Goal: Task Accomplishment & Management: Complete application form

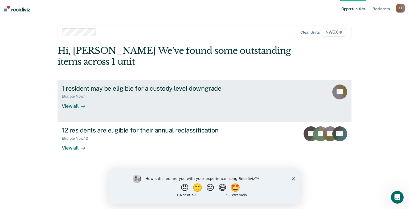
click at [79, 106] on div at bounding box center [82, 106] width 6 height 6
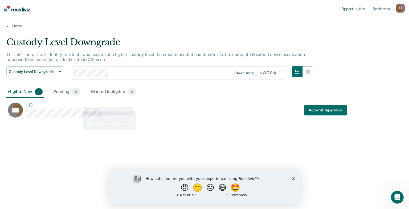
scroll to position [128, 392]
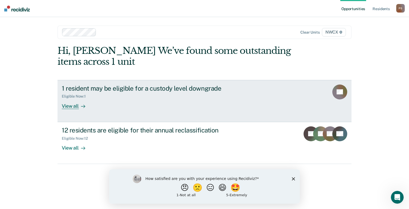
click at [96, 93] on div "Eligible Now : 1" at bounding box center [155, 95] width 187 height 7
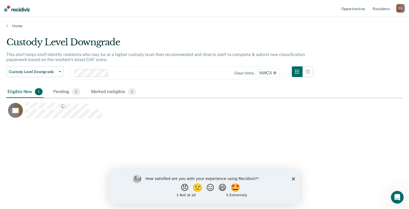
scroll to position [128, 392]
click at [61, 72] on button "Custody Level Downgrade" at bounding box center [34, 71] width 57 height 11
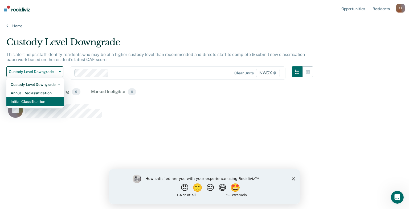
click at [36, 100] on div "Initial Classification" at bounding box center [35, 101] width 49 height 9
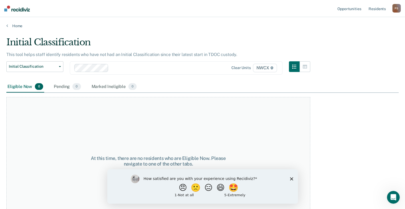
click at [24, 88] on div "Eligible Now 0" at bounding box center [25, 87] width 38 height 12
click at [26, 85] on div "Eligible Now 0" at bounding box center [25, 87] width 38 height 12
drag, startPoint x: 26, startPoint y: 85, endPoint x: 72, endPoint y: 85, distance: 46.6
click at [72, 85] on div "Pending 0" at bounding box center [67, 87] width 29 height 12
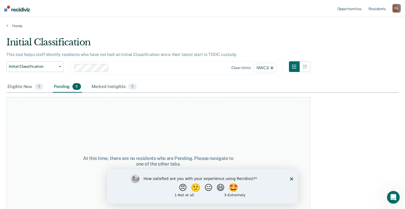
click at [72, 85] on span "0" at bounding box center [76, 86] width 8 height 7
drag, startPoint x: 72, startPoint y: 85, endPoint x: 109, endPoint y: 87, distance: 36.3
click at [109, 87] on div "Marked Ineligible 0" at bounding box center [113, 87] width 47 height 12
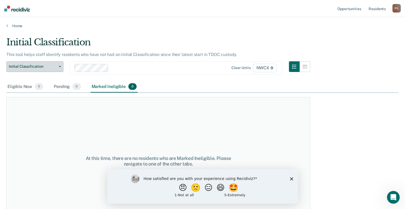
click at [41, 64] on span "Initial Classification" at bounding box center [33, 66] width 48 height 5
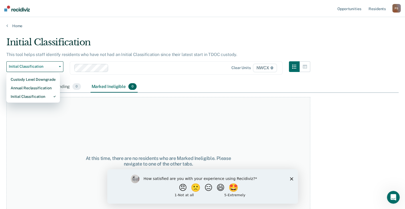
click at [230, 145] on div "At this time, there are no residents who are Marked Ineligible. Please navigate…" at bounding box center [158, 161] width 304 height 128
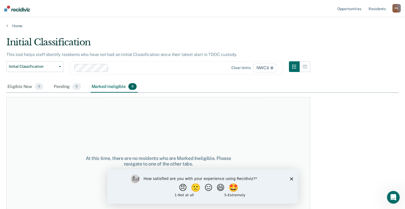
click at [291, 176] on div "How satisfied are you with your experience using Recidiviz? 😠 🙁 😑 😄 🤩 1 - Not a…" at bounding box center [202, 186] width 191 height 34
click at [291, 177] on icon "Close survey" at bounding box center [291, 178] width 3 height 3
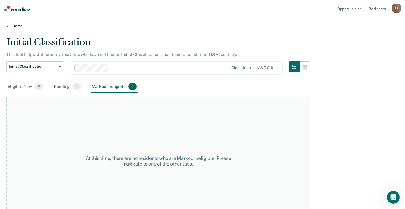
click at [7, 25] on icon at bounding box center [7, 25] width 2 height 4
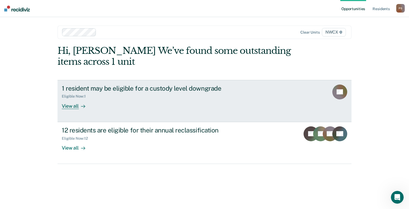
click at [71, 107] on div "View all" at bounding box center [77, 103] width 30 height 10
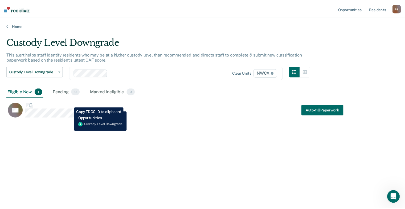
scroll to position [128, 392]
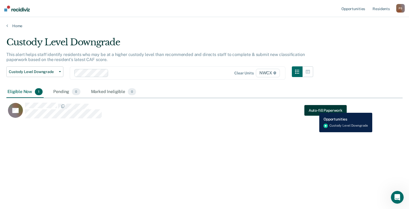
click at [315, 109] on button "Auto-fill Paperwork" at bounding box center [325, 110] width 42 height 11
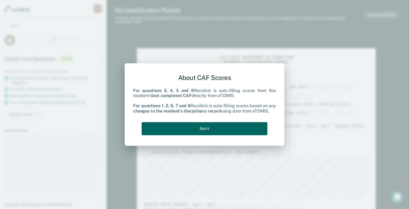
click at [188, 129] on button "Got it" at bounding box center [205, 128] width 126 height 13
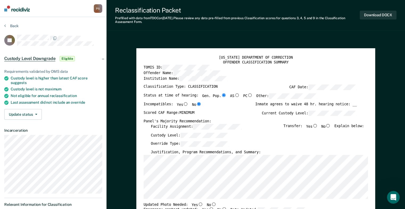
click at [183, 103] on input "Yes" at bounding box center [185, 104] width 5 height 4
type textarea "x"
radio input "true"
radio input "false"
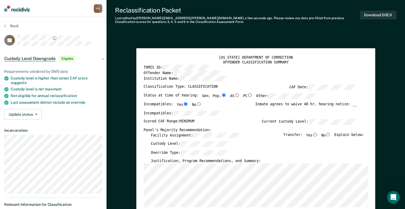
click at [330, 132] on input "No" at bounding box center [327, 134] width 5 height 4
type textarea "x"
radio input "true"
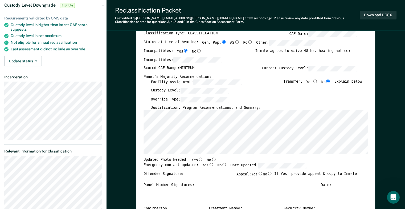
click at [198, 159] on input "Yes" at bounding box center [200, 159] width 5 height 4
type textarea "x"
radio input "true"
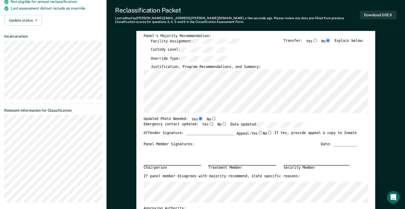
scroll to position [106, 0]
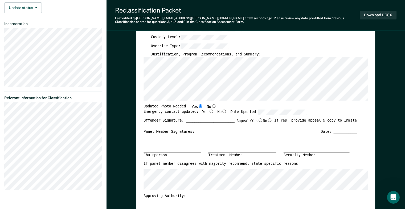
click at [267, 119] on input "No" at bounding box center [269, 120] width 5 height 4
type textarea "x"
radio input "true"
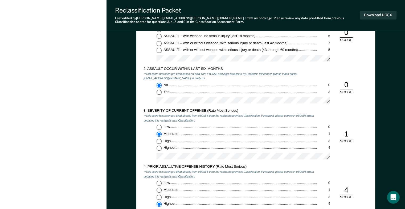
scroll to position [426, 0]
click at [159, 147] on input "Highest 4" at bounding box center [158, 147] width 5 height 5
type textarea "x"
radio input "false"
radio input "true"
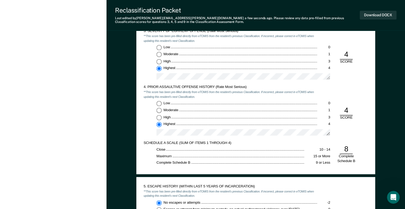
scroll to position [506, 0]
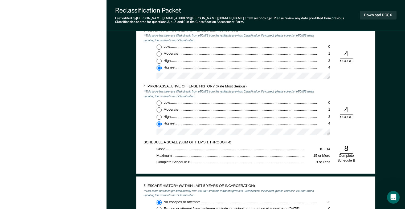
click at [160, 101] on input "Low 0" at bounding box center [158, 102] width 5 height 5
type textarea "x"
radio input "true"
radio input "false"
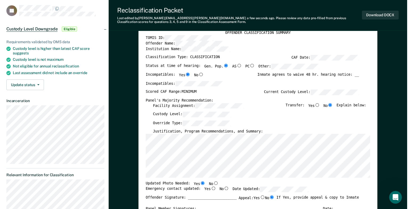
scroll to position [0, 0]
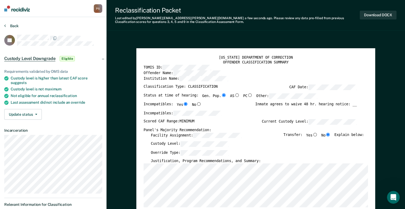
click at [5, 25] on icon at bounding box center [5, 25] width 2 height 4
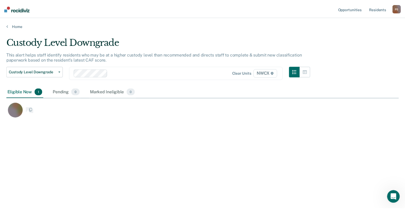
scroll to position [128, 392]
click at [8, 24] on link "Home" at bounding box center [204, 25] width 396 height 5
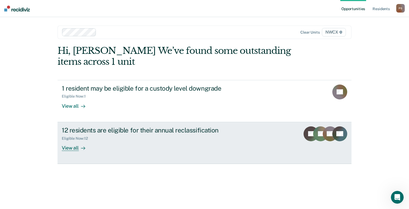
click at [75, 150] on div "View all" at bounding box center [77, 145] width 30 height 10
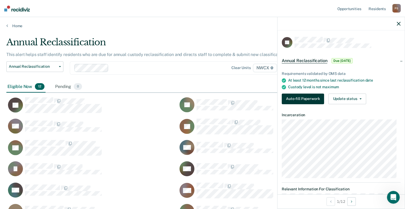
click at [302, 99] on button "Auto-fill Paperwork" at bounding box center [303, 98] width 42 height 11
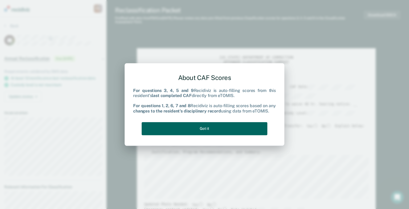
click at [205, 131] on button "Got it" at bounding box center [205, 128] width 126 height 13
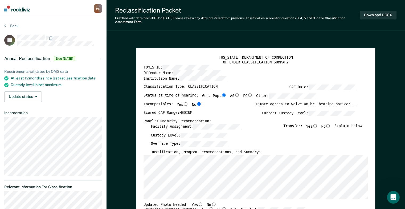
click at [330, 125] on input "No" at bounding box center [327, 125] width 5 height 4
type textarea "x"
radio input "true"
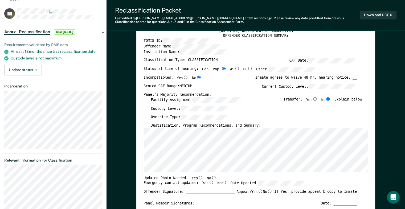
scroll to position [80, 0]
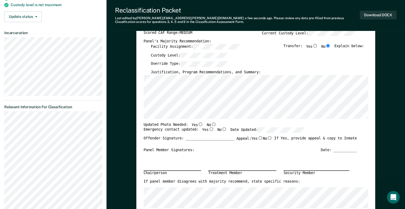
click at [198, 122] on input "Yes" at bounding box center [200, 124] width 5 height 4
type textarea "x"
radio input "true"
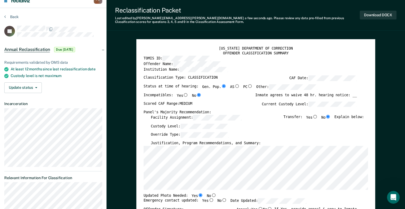
scroll to position [0, 0]
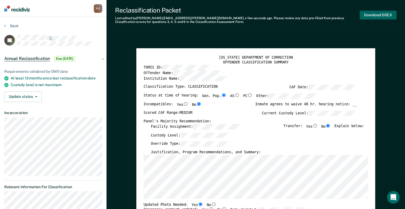
click at [380, 15] on button "Download DOCX" at bounding box center [378, 15] width 37 height 9
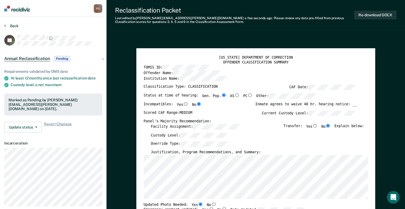
click at [6, 24] on button "Back" at bounding box center [11, 25] width 14 height 5
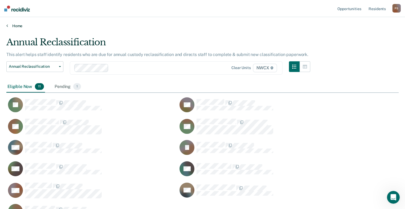
scroll to position [54, 0]
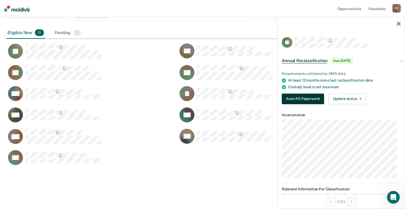
click at [300, 97] on button "Auto-fill Paperwork" at bounding box center [303, 98] width 42 height 11
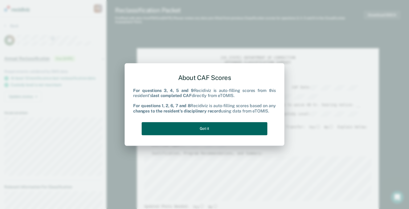
click at [212, 129] on button "Got it" at bounding box center [205, 128] width 126 height 13
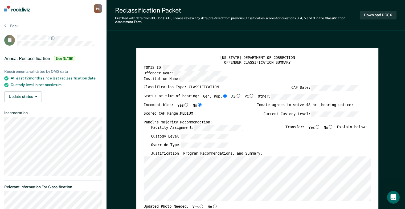
click at [332, 126] on input "No" at bounding box center [330, 127] width 5 height 4
type textarea "x"
radio input "true"
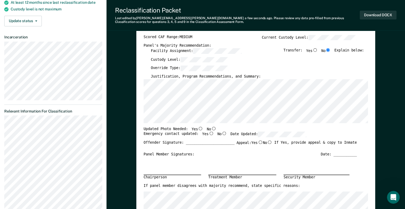
scroll to position [80, 0]
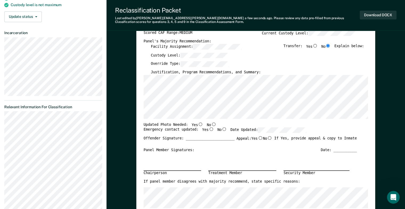
click at [198, 123] on input "Yes" at bounding box center [200, 124] width 5 height 4
type textarea "x"
radio input "true"
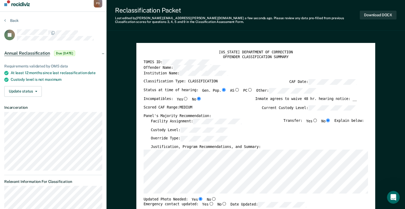
scroll to position [0, 0]
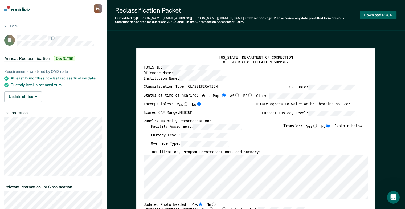
click at [372, 14] on button "Download DOCX" at bounding box center [378, 15] width 37 height 9
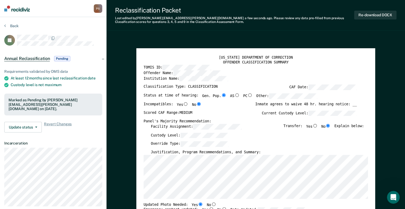
click at [3, 26] on section "Back JD Annual Reclassification Pending Requirements validated by OMS data At l…" at bounding box center [53, 193] width 106 height 352
click at [5, 24] on icon at bounding box center [5, 25] width 2 height 4
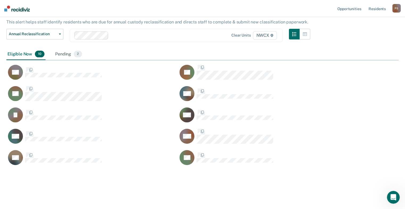
scroll to position [160, 388]
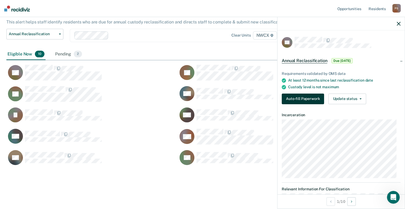
click at [294, 97] on button "Auto-fill Paperwork" at bounding box center [303, 98] width 42 height 11
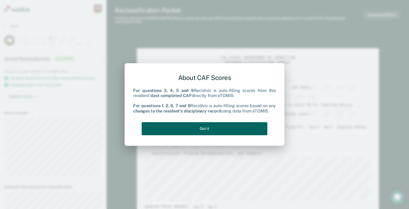
click at [211, 129] on button "Got it" at bounding box center [205, 128] width 126 height 13
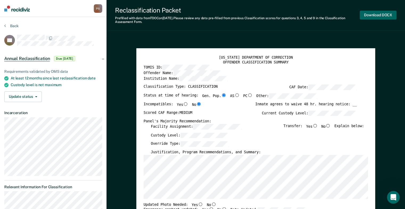
click at [372, 15] on button "Download DOCX" at bounding box center [378, 15] width 37 height 9
type textarea "x"
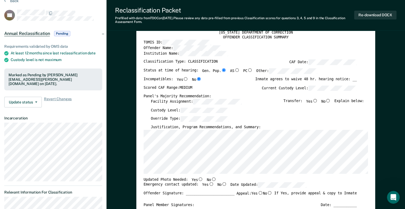
scroll to position [133, 0]
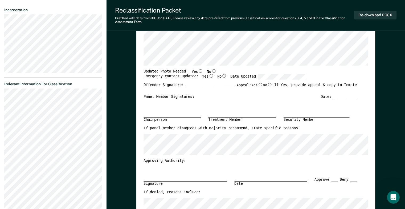
click at [401, 30] on div "Reclassification Packet Prefilled with data from TDOC on [DATE] . Please review…" at bounding box center [255, 15] width 298 height 31
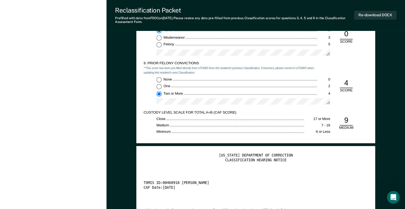
scroll to position [878, 0]
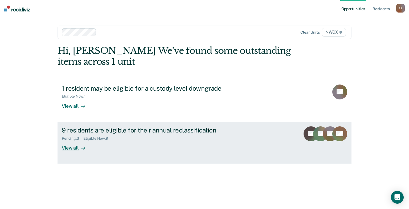
click at [77, 147] on div "View all" at bounding box center [77, 145] width 30 height 10
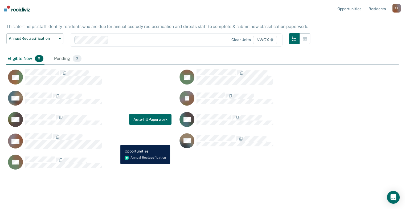
scroll to position [32, 0]
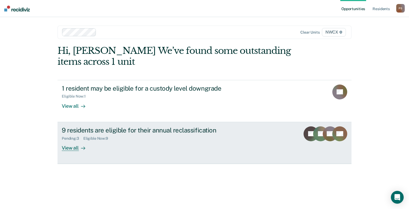
click at [65, 150] on div "View all" at bounding box center [77, 145] width 30 height 10
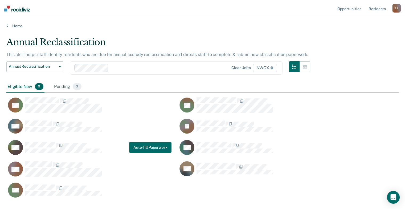
scroll to position [160, 388]
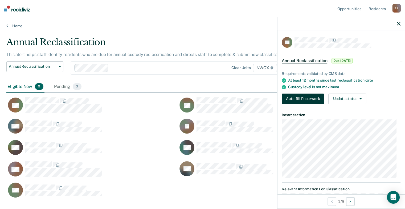
click at [294, 101] on button "Auto-fill Paperwork" at bounding box center [303, 98] width 42 height 11
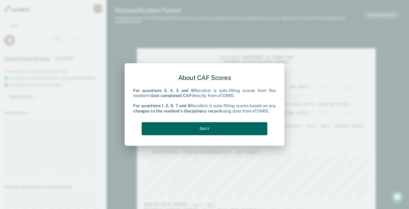
click at [221, 131] on button "Got it" at bounding box center [205, 128] width 126 height 13
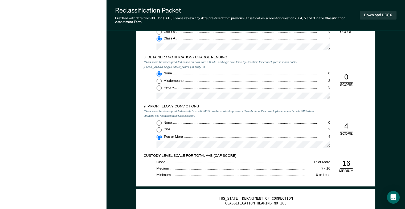
scroll to position [745, 0]
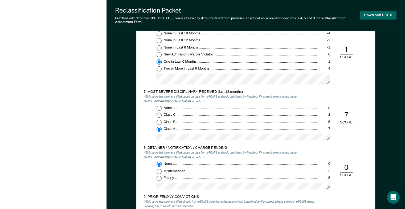
click at [381, 14] on button "Download DOCX" at bounding box center [378, 15] width 37 height 9
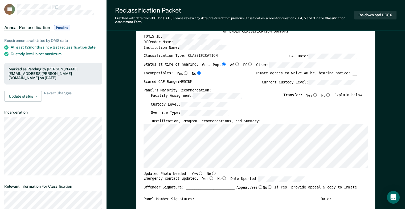
scroll to position [0, 0]
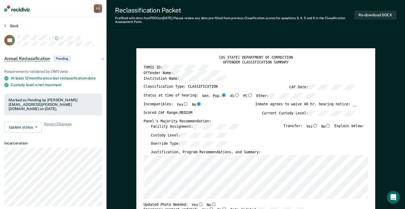
click at [6, 25] on button "Back" at bounding box center [11, 25] width 14 height 5
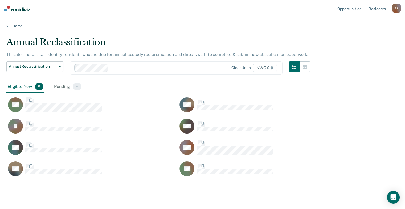
scroll to position [139, 388]
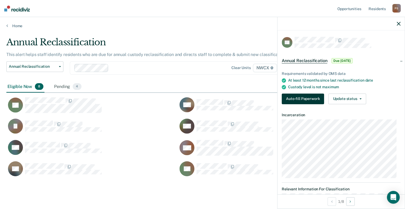
click at [293, 99] on button "Auto-fill Paperwork" at bounding box center [303, 98] width 42 height 11
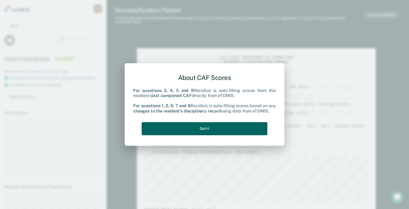
click at [181, 127] on button "Got it" at bounding box center [205, 128] width 126 height 13
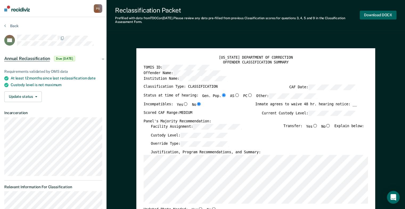
click at [375, 14] on button "Download DOCX" at bounding box center [378, 15] width 37 height 9
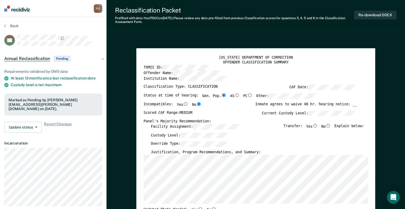
click at [364, 29] on div "Reclassification Packet Prefilled with data from TDOC on [DATE] . Please review…" at bounding box center [255, 15] width 298 height 31
click at [5, 25] on icon at bounding box center [5, 25] width 2 height 4
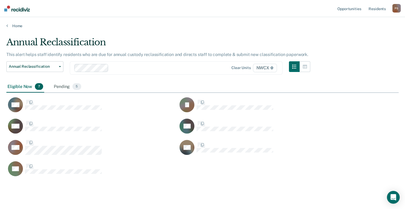
scroll to position [139, 388]
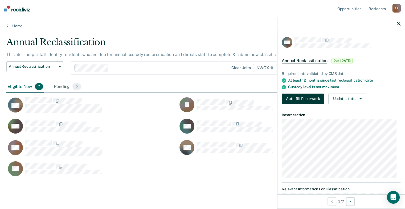
click at [315, 96] on button "Auto-fill Paperwork" at bounding box center [303, 98] width 42 height 11
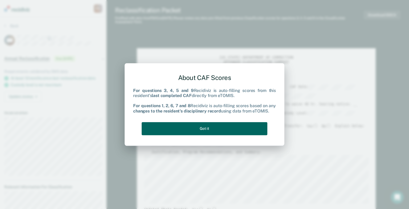
click at [234, 126] on button "Got it" at bounding box center [205, 128] width 126 height 13
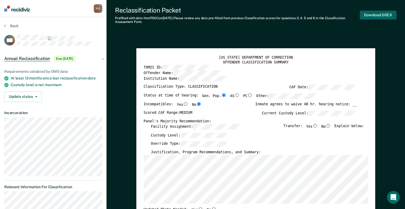
click at [373, 15] on button "Download DOCX" at bounding box center [378, 15] width 37 height 9
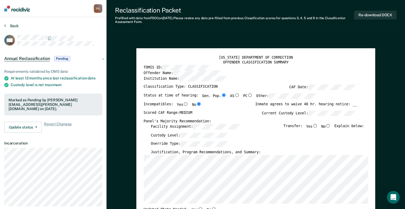
click at [4, 25] on icon at bounding box center [5, 25] width 2 height 4
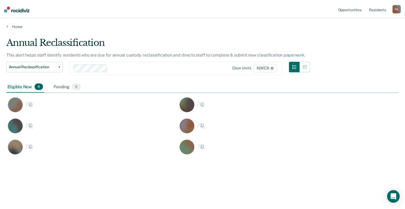
scroll to position [128, 392]
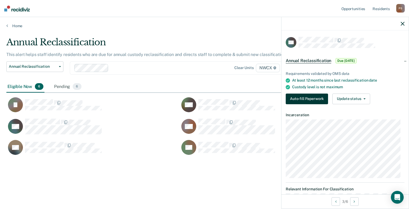
click at [296, 98] on button "Auto-fill Paperwork" at bounding box center [307, 98] width 42 height 11
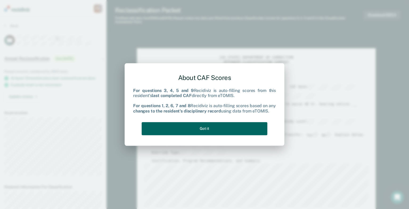
click at [214, 129] on button "Got it" at bounding box center [205, 128] width 126 height 13
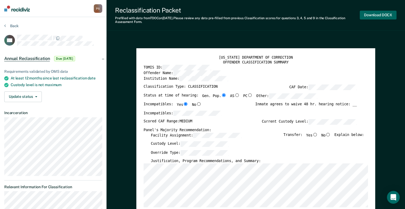
click at [375, 15] on button "Download DOCX" at bounding box center [378, 15] width 37 height 9
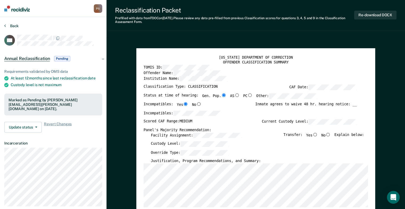
click at [6, 26] on button "Back" at bounding box center [11, 25] width 14 height 5
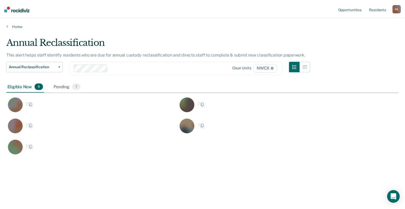
scroll to position [128, 392]
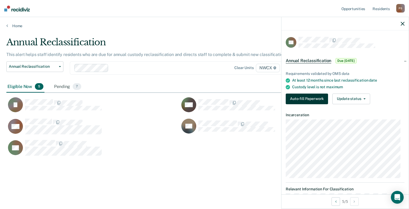
click at [297, 97] on button "Auto-fill Paperwork" at bounding box center [307, 98] width 42 height 11
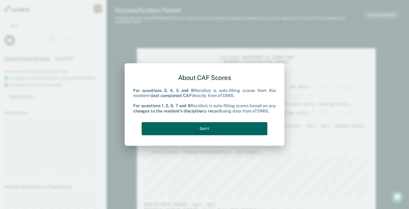
click at [213, 130] on button "Got it" at bounding box center [205, 128] width 126 height 13
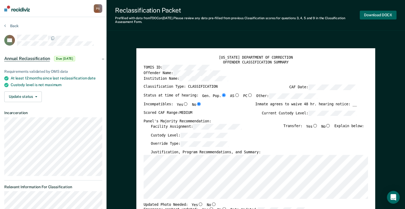
click at [373, 14] on button "Download DOCX" at bounding box center [378, 15] width 37 height 9
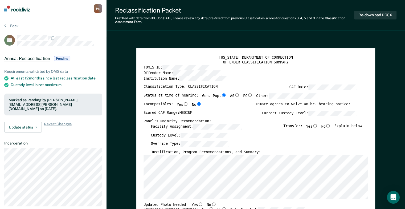
click at [5, 27] on icon at bounding box center [5, 25] width 2 height 4
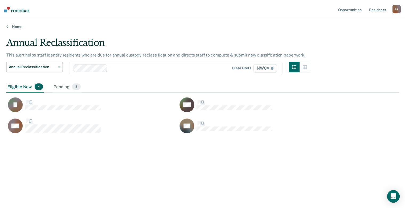
scroll to position [128, 392]
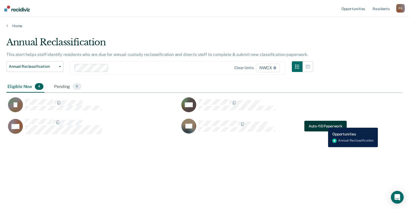
click at [324, 123] on button "Auto-fill Paperwork" at bounding box center [325, 126] width 42 height 11
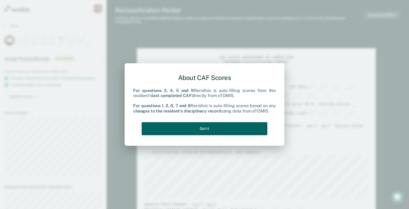
click at [207, 127] on button "Got it" at bounding box center [205, 128] width 126 height 13
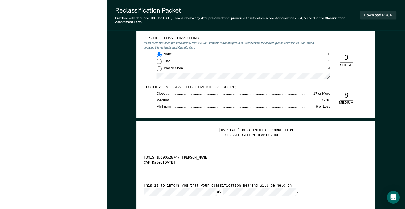
scroll to position [931, 0]
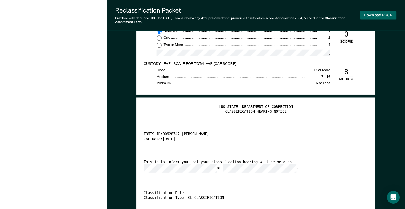
click at [369, 14] on button "Download DOCX" at bounding box center [378, 15] width 37 height 9
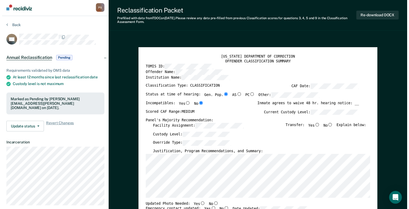
scroll to position [0, 0]
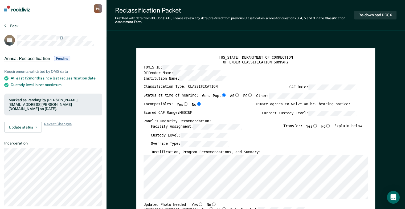
click at [4, 26] on icon at bounding box center [5, 25] width 2 height 4
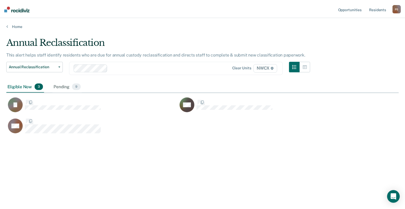
scroll to position [128, 392]
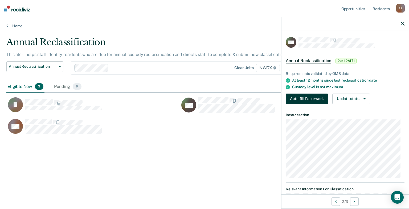
click at [303, 99] on button "Auto-fill Paperwork" at bounding box center [307, 98] width 42 height 11
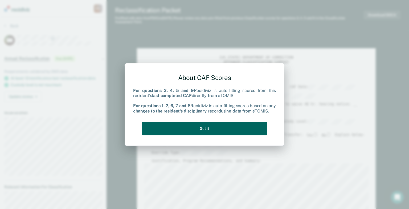
click at [222, 127] on button "Got it" at bounding box center [205, 128] width 126 height 13
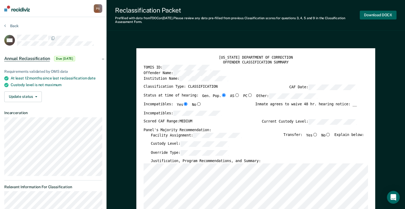
click at [368, 16] on button "Download DOCX" at bounding box center [378, 15] width 37 height 9
type textarea "x"
